Goal: Task Accomplishment & Management: Use online tool/utility

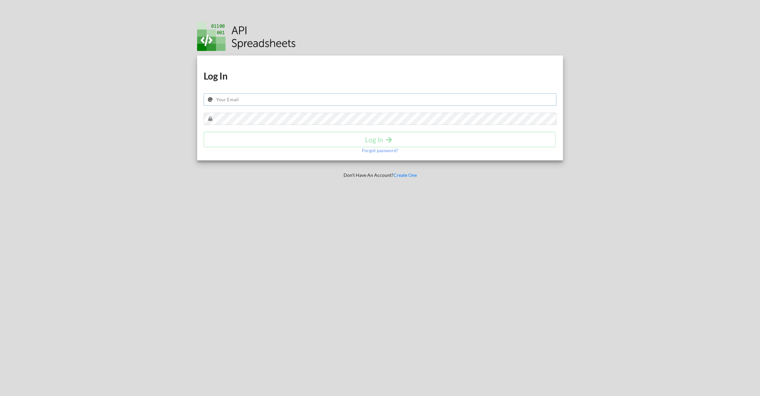
click at [234, 104] on input "text" at bounding box center [380, 99] width 353 height 12
click at [246, 96] on input "artelofino@gmail.com" at bounding box center [380, 99] width 353 height 12
type input "[EMAIL_ADDRESS][DOMAIN_NAME]"
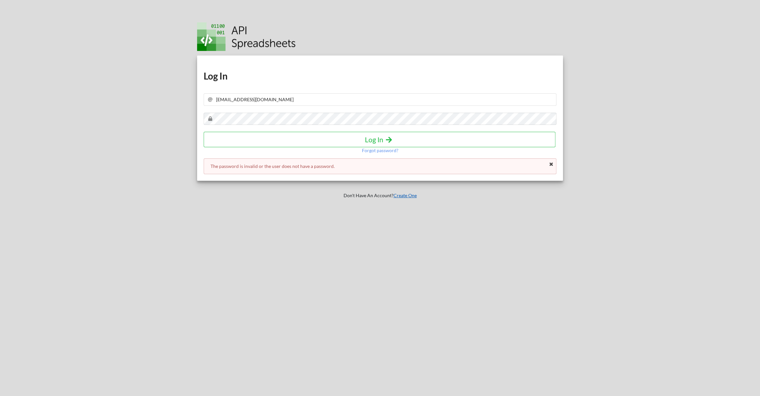
click at [407, 196] on link "Create One" at bounding box center [404, 195] width 23 height 6
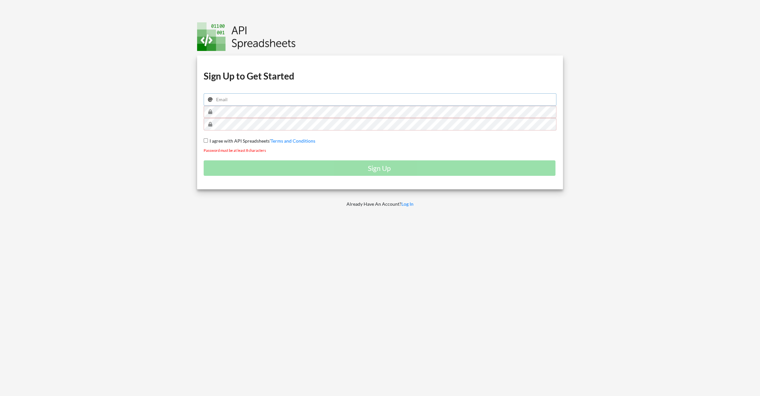
click at [241, 101] on input "email" at bounding box center [380, 99] width 353 height 12
click at [256, 94] on input "email" at bounding box center [380, 99] width 353 height 12
type input "rgbpibeta@gmail.com"
click at [243, 143] on label "I agree with API Spreadsheets' Terms and Conditions" at bounding box center [261, 140] width 107 height 7
click at [208, 143] on input "I agree with API Spreadsheets' Terms and Conditions" at bounding box center [206, 140] width 4 height 4
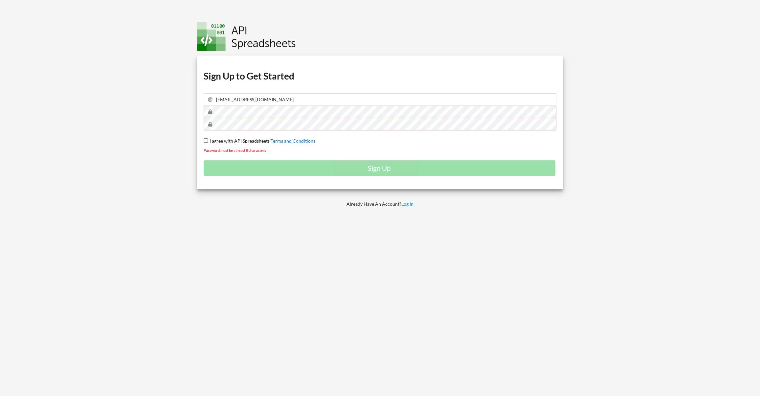
checkbox input "true"
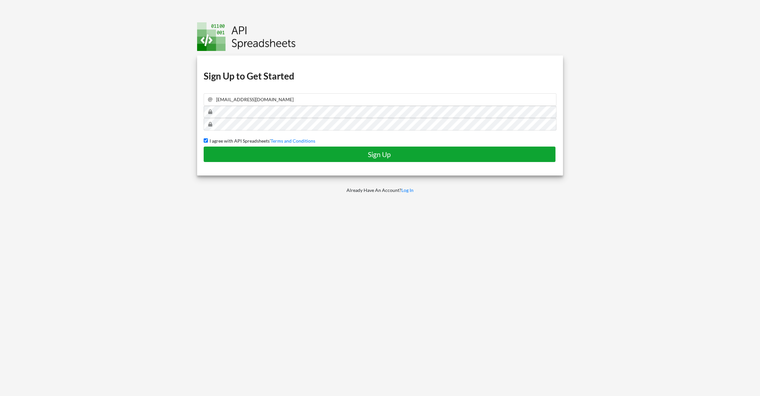
click at [378, 152] on h4 "Sign Up" at bounding box center [380, 154] width 338 height 8
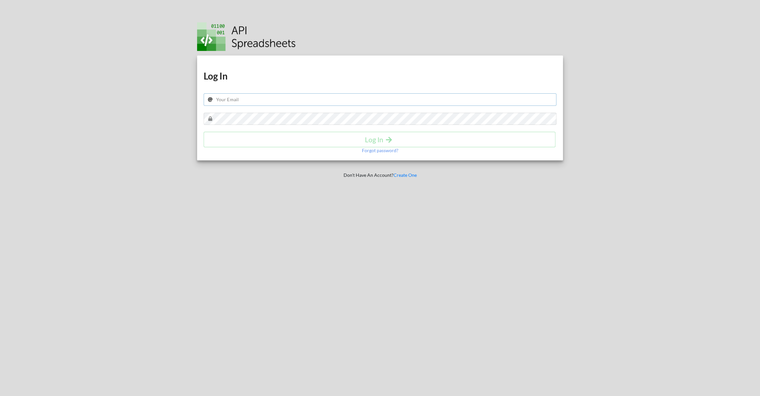
click at [234, 98] on input "text" at bounding box center [380, 99] width 353 height 12
type input "[EMAIL_ADDRESS][DOMAIN_NAME]"
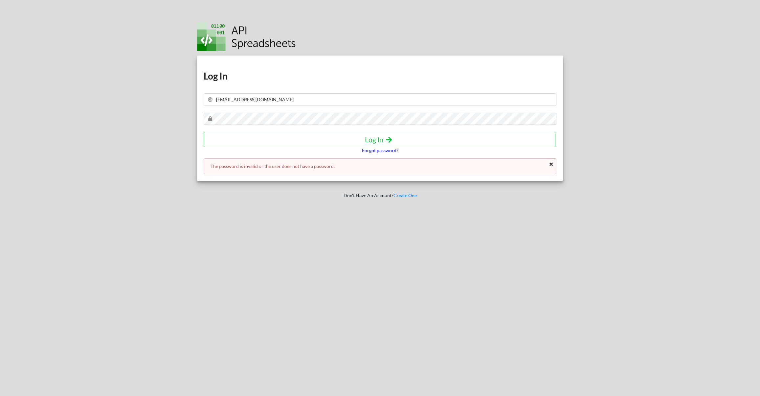
click at [376, 151] on p "Forgot password?" at bounding box center [380, 150] width 36 height 7
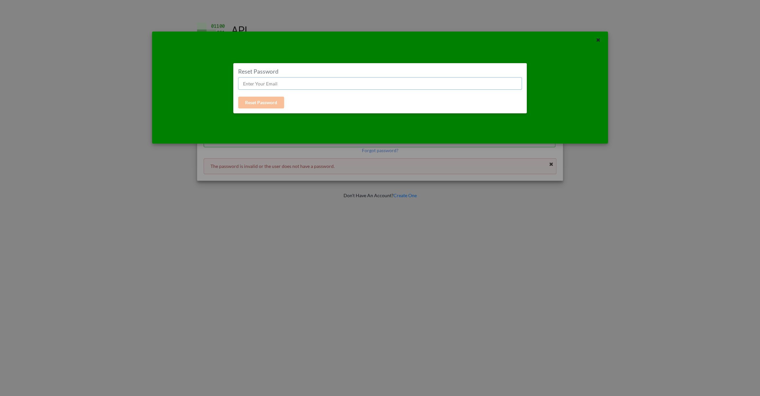
click at [282, 83] on input "text" at bounding box center [380, 83] width 284 height 12
type input "rgbpibeta@gmail.com"
click at [600, 40] on icon at bounding box center [598, 39] width 6 height 5
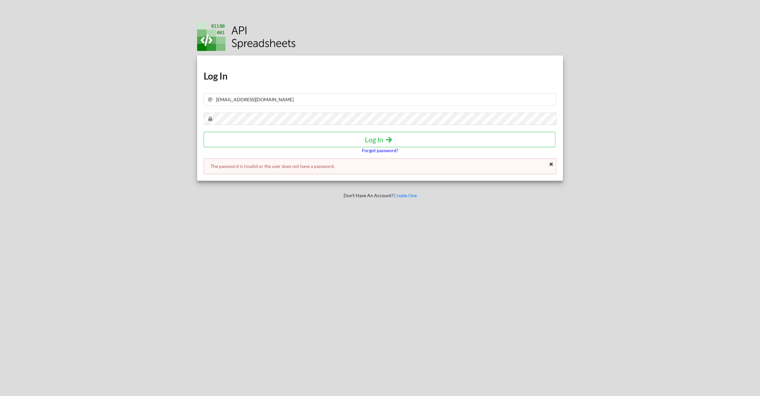
click at [392, 149] on p "Forgot password?" at bounding box center [380, 150] width 36 height 7
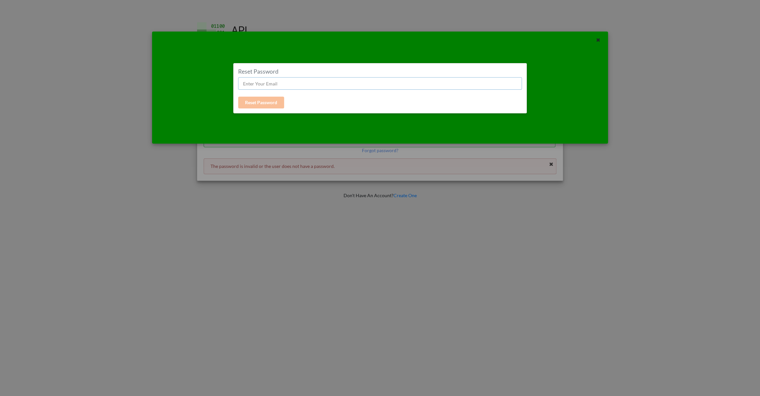
click at [275, 83] on input "text" at bounding box center [380, 83] width 284 height 12
type input "r"
type input "rgbpibeta@gmail.com"
click at [261, 100] on button "Reset Password" at bounding box center [261, 103] width 46 height 12
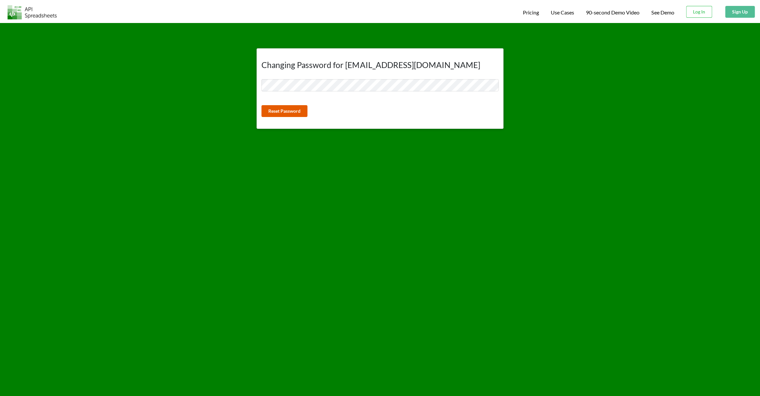
click at [281, 112] on button "Reset Password" at bounding box center [284, 111] width 46 height 12
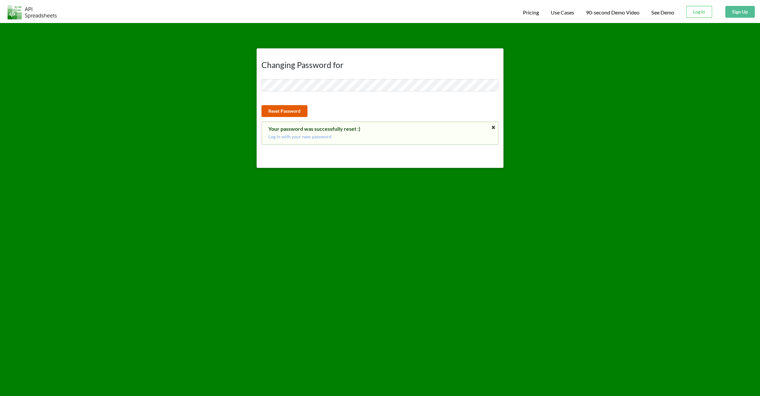
click at [293, 114] on button "Reset Password" at bounding box center [284, 111] width 46 height 12
click at [290, 113] on button "Reset Password" at bounding box center [284, 111] width 46 height 12
click at [301, 109] on button "Reset Password" at bounding box center [284, 111] width 46 height 12
click at [289, 114] on button "Reset Password" at bounding box center [284, 111] width 46 height 12
click at [280, 135] on p "Try again" at bounding box center [379, 136] width 223 height 7
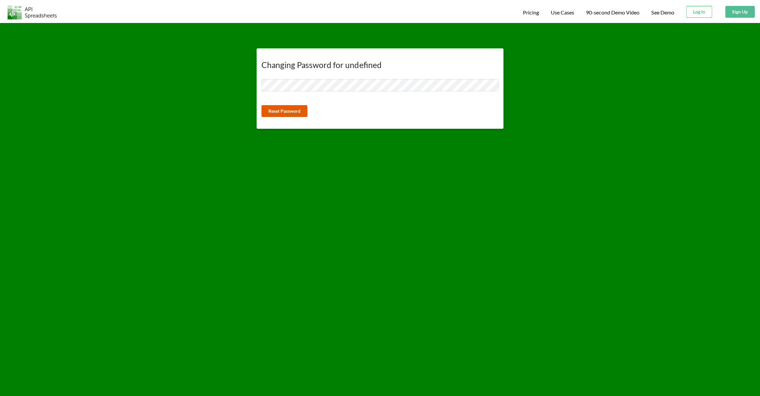
click at [286, 110] on button "Reset Password" at bounding box center [284, 111] width 46 height 12
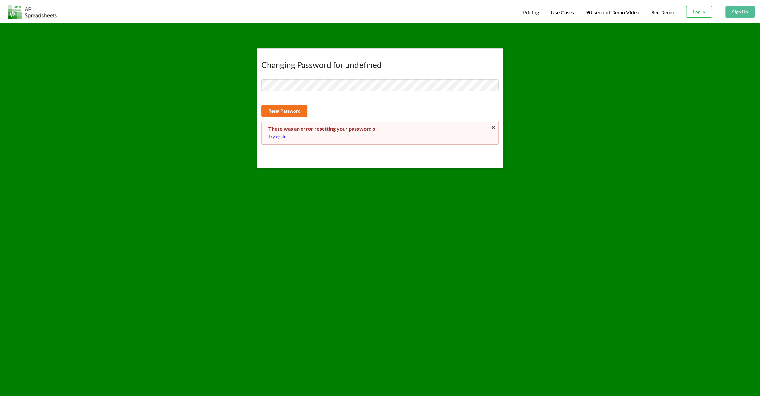
click at [280, 139] on p "Try again" at bounding box center [379, 136] width 223 height 7
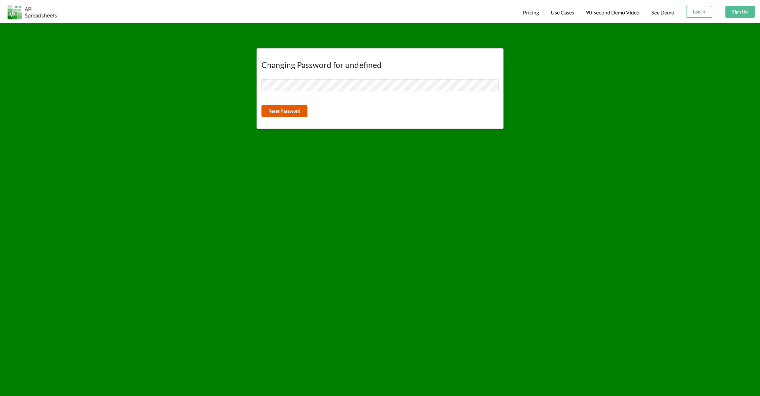
click at [278, 112] on button "Reset Password" at bounding box center [284, 111] width 46 height 12
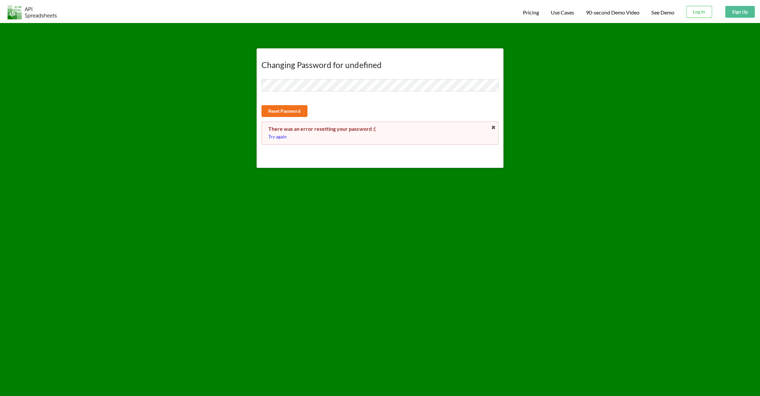
click at [281, 138] on p "Try again" at bounding box center [379, 136] width 223 height 7
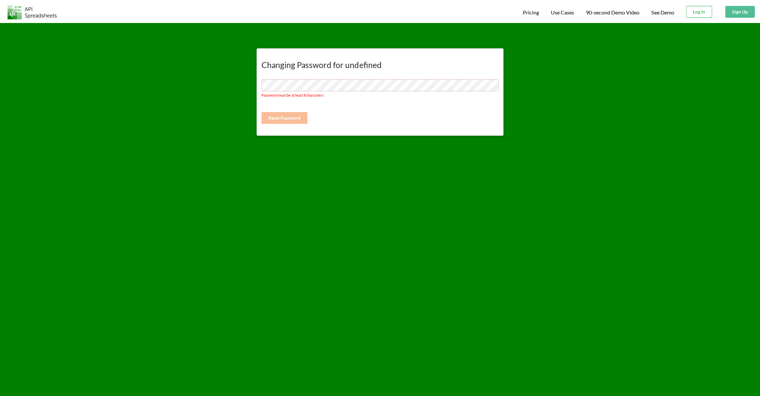
click at [694, 12] on button "Log In" at bounding box center [699, 12] width 26 height 12
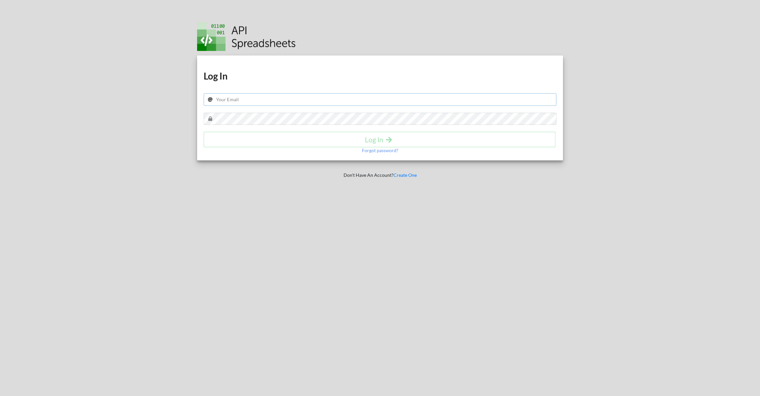
click at [242, 104] on input "text" at bounding box center [380, 99] width 353 height 12
click at [250, 102] on input "text" at bounding box center [380, 99] width 353 height 12
type input "r"
type input "rgbpibeta@gmail.com"
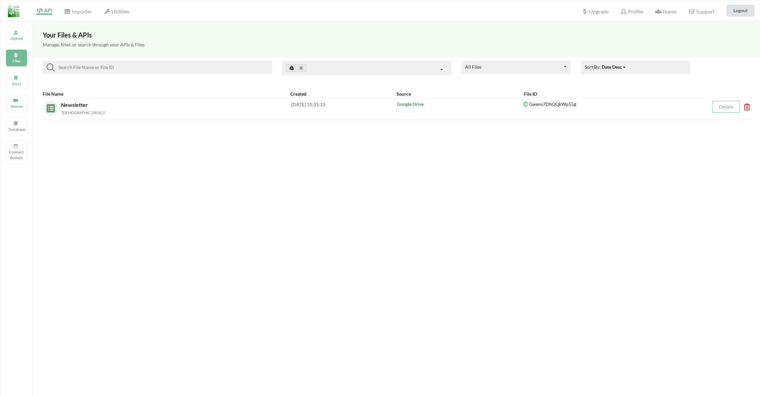
click at [192, 148] on div "Your Files & APIs Manage, filter, or search through your APIs & Files All Files…" at bounding box center [396, 219] width 727 height 396
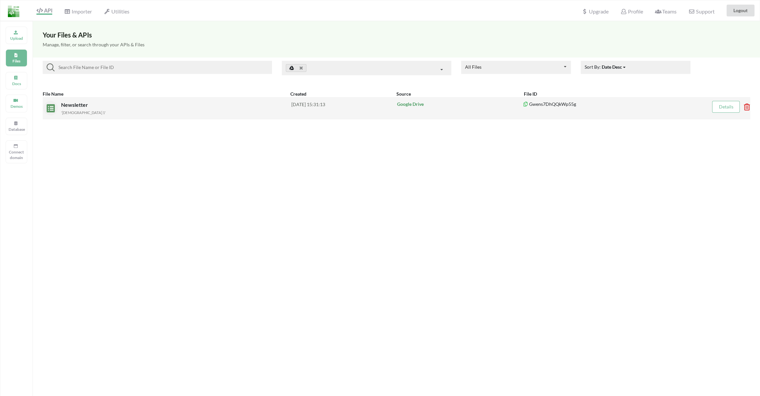
click at [121, 112] on div "'[DEMOGRAPHIC_DATA] 1'" at bounding box center [176, 112] width 230 height 7
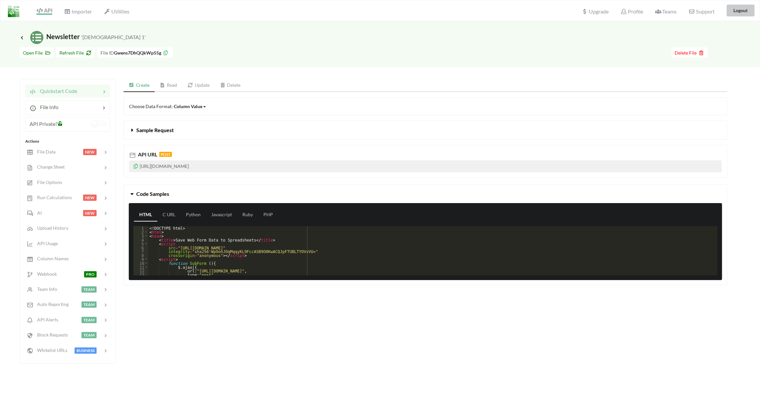
click at [739, 13] on button "Logout" at bounding box center [740, 11] width 28 height 12
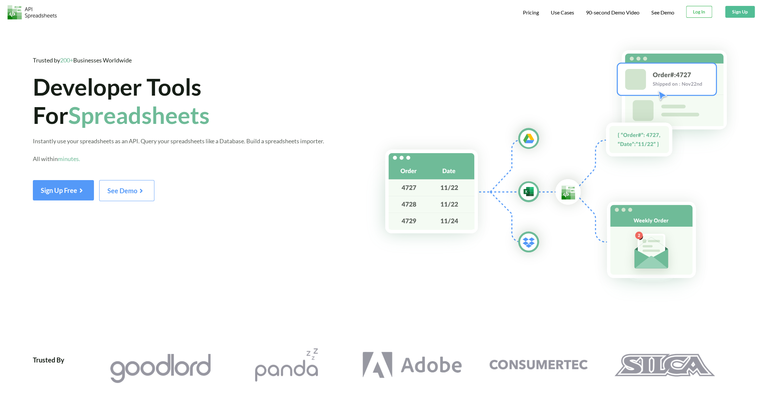
click at [701, 13] on button "Log In" at bounding box center [699, 12] width 26 height 12
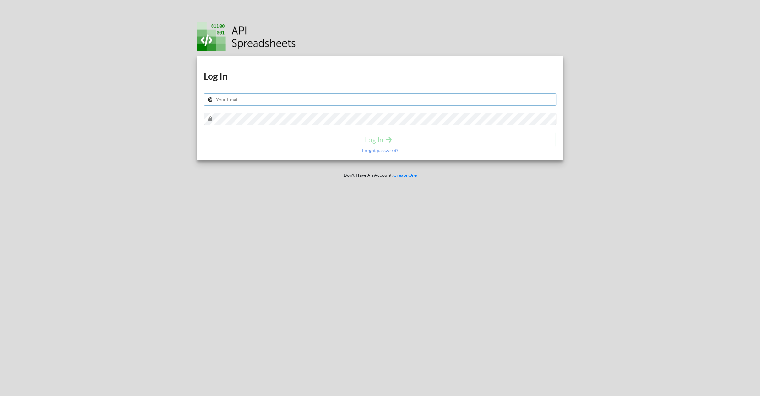
click at [269, 99] on input "text" at bounding box center [380, 99] width 353 height 12
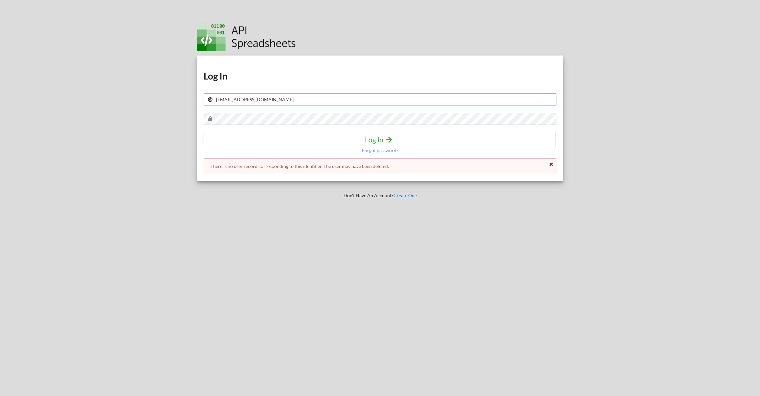
click at [251, 101] on input "[EMAIL_ADDRESS][DOMAIN_NAME]" at bounding box center [380, 99] width 353 height 12
click at [251, 101] on input "artelofino@gmail.com" at bounding box center [380, 99] width 353 height 12
click at [256, 102] on input "artelofino@gmail.com" at bounding box center [380, 99] width 353 height 12
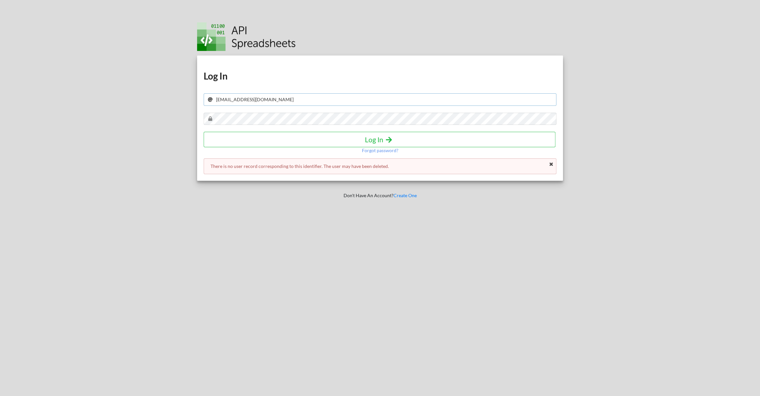
click at [256, 102] on input "artelofino@gmail.com" at bounding box center [380, 99] width 353 height 12
type input "[EMAIL_ADDRESS][DOMAIN_NAME]"
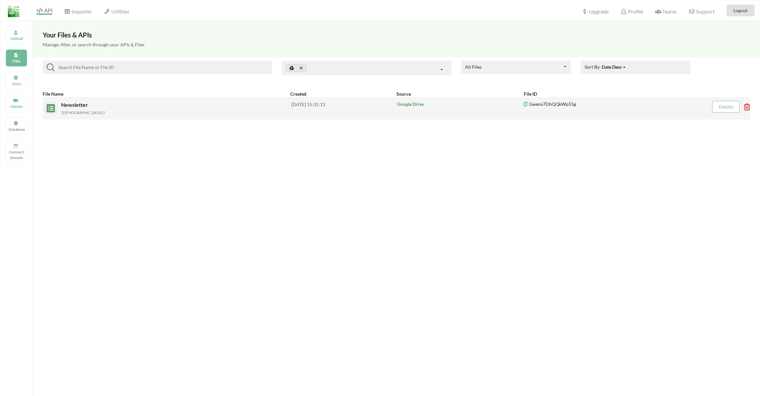
click at [220, 113] on div "'[DEMOGRAPHIC_DATA] 1'" at bounding box center [176, 112] width 230 height 7
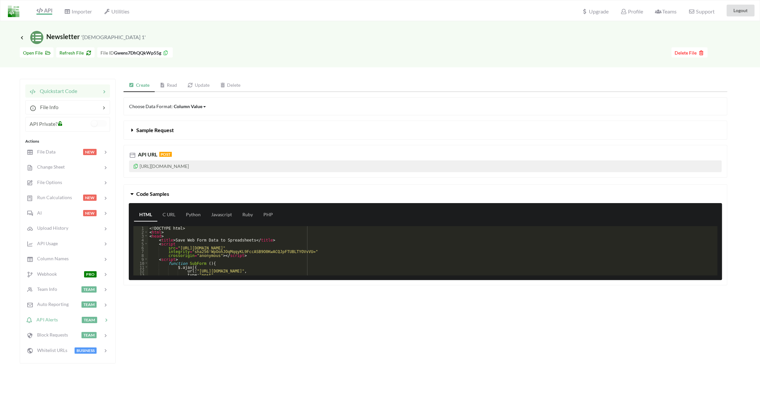
click at [53, 318] on span "API Alerts" at bounding box center [46, 320] width 26 height 6
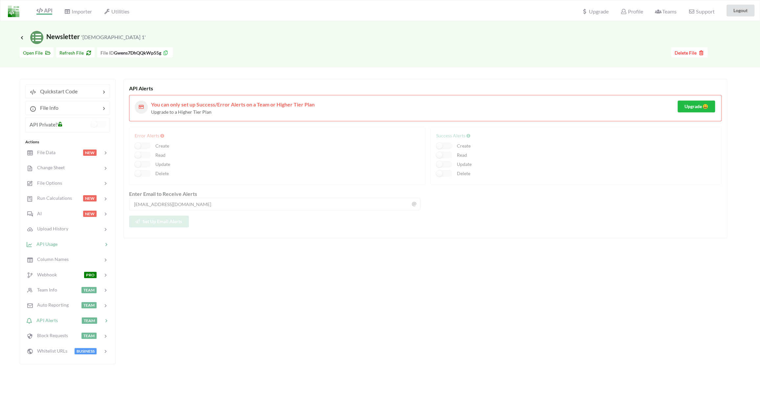
click at [57, 241] on span "API Usage" at bounding box center [45, 244] width 25 height 6
